Goal: Task Accomplishment & Management: Use online tool/utility

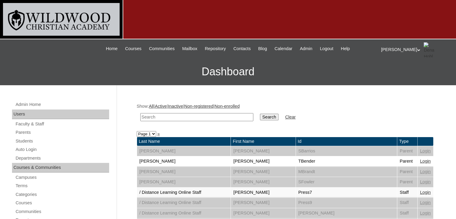
click at [158, 118] on input "text" at bounding box center [196, 117] width 113 height 8
type input "[PERSON_NAME]"
click at [260, 117] on input "Search" at bounding box center [269, 117] width 19 height 7
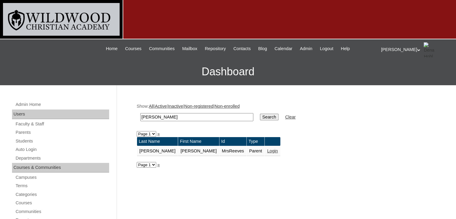
click at [267, 151] on link "Login" at bounding box center [272, 150] width 11 height 5
